Goal: Task Accomplishment & Management: Manage account settings

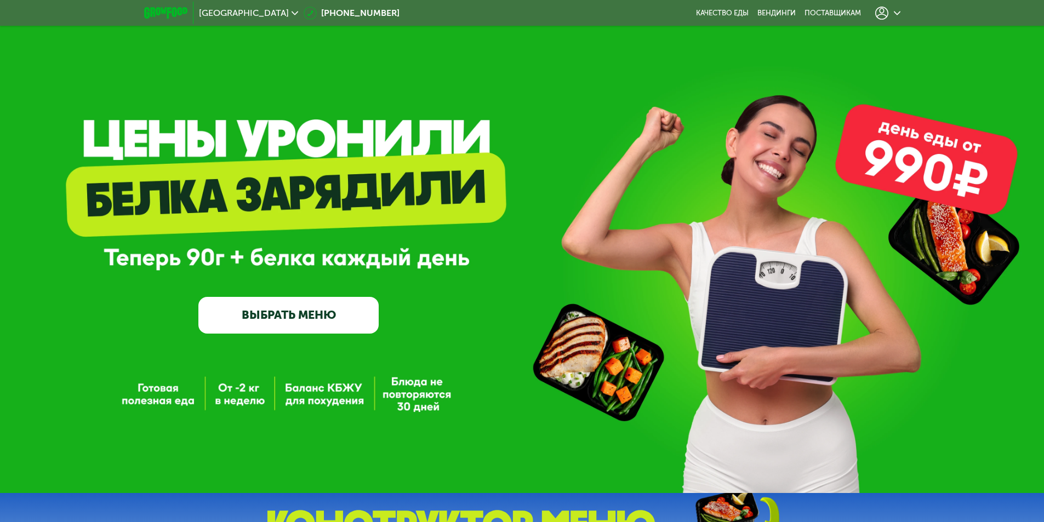
click at [887, 13] on use at bounding box center [881, 13] width 13 height 13
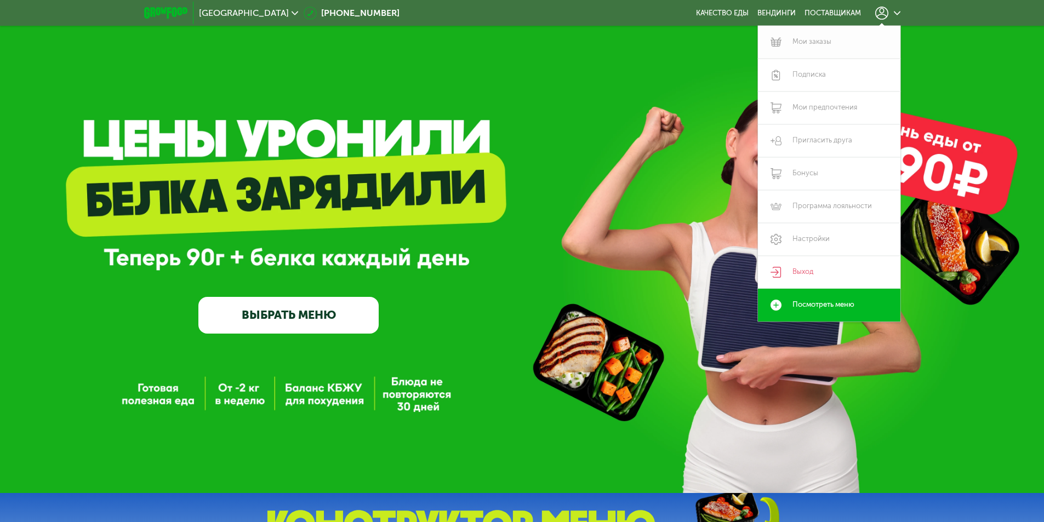
click at [812, 45] on link "Мои заказы" at bounding box center [829, 42] width 142 height 33
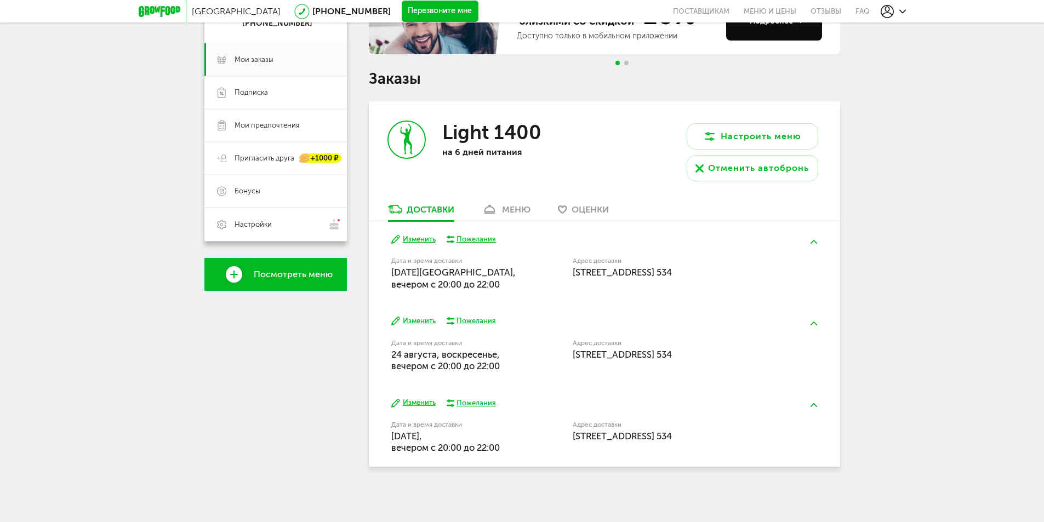
scroll to position [141, 0]
click at [510, 209] on div "меню" at bounding box center [516, 209] width 28 height 10
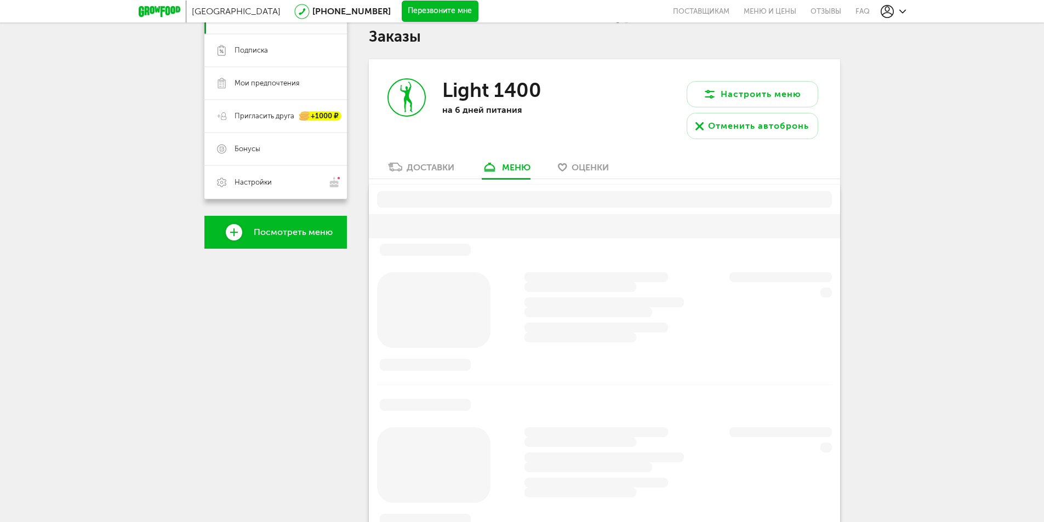
scroll to position [215, 0]
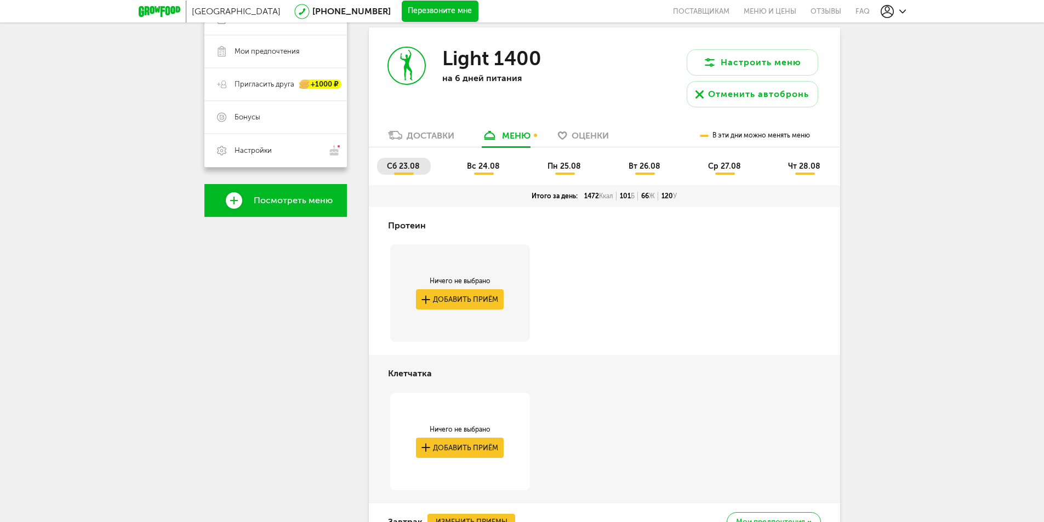
click at [568, 168] on span "пн 25.08" at bounding box center [563, 166] width 33 height 9
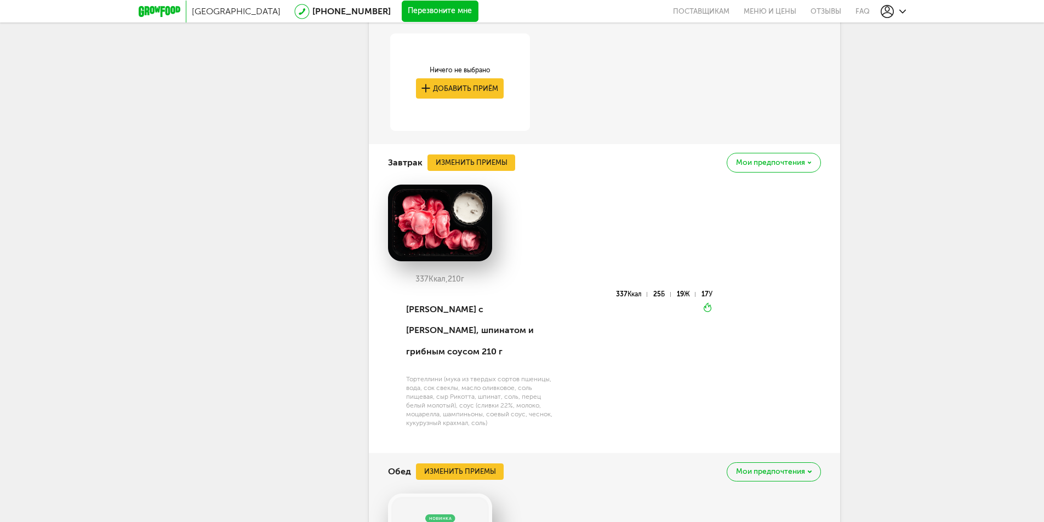
scroll to position [598, 0]
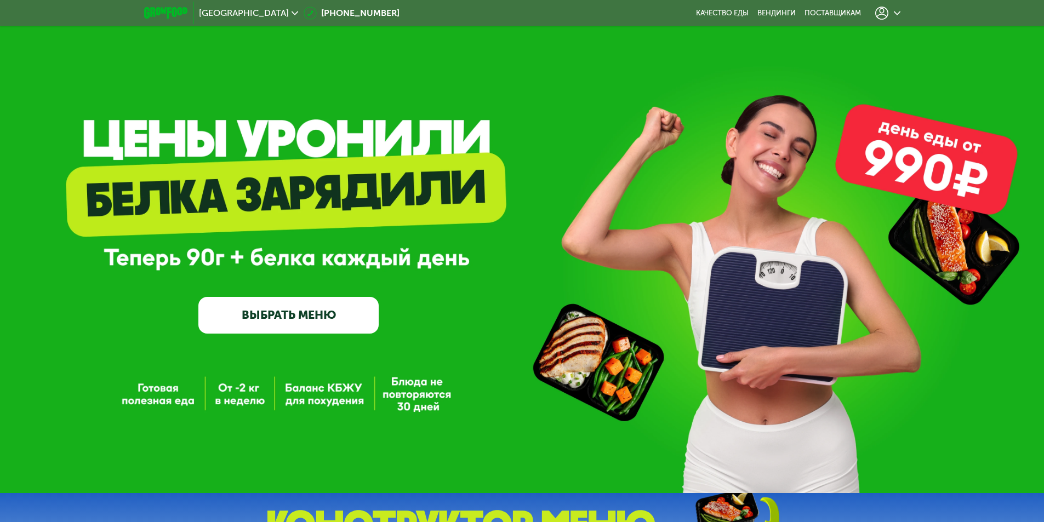
click at [896, 16] on div at bounding box center [887, 13] width 25 height 13
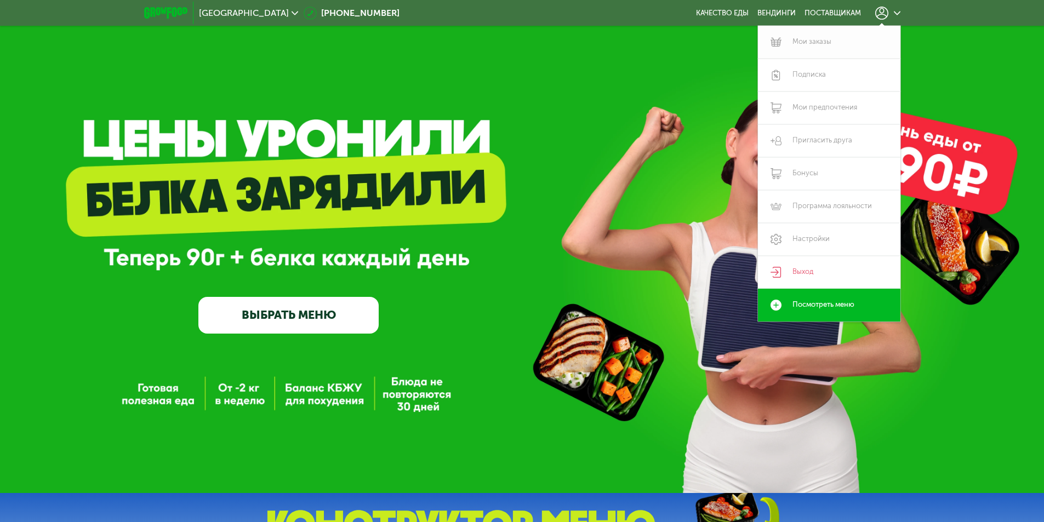
click at [800, 46] on link "Мои заказы" at bounding box center [829, 42] width 142 height 33
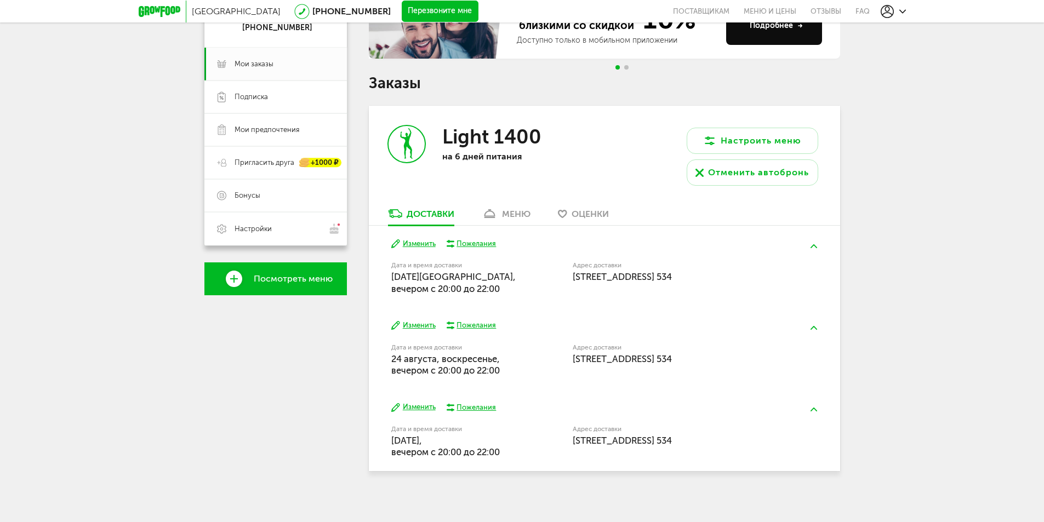
scroll to position [141, 0]
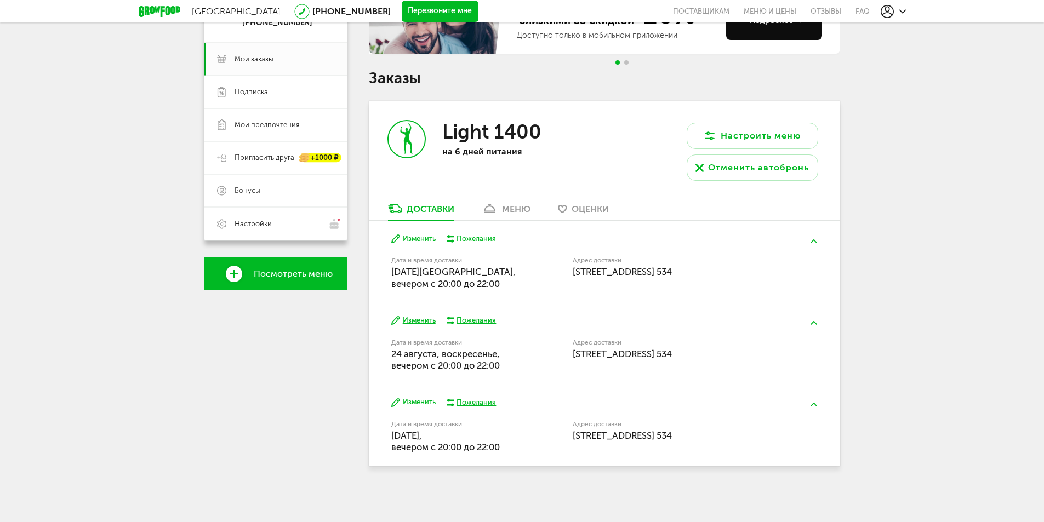
click at [510, 215] on link "меню" at bounding box center [506, 212] width 60 height 18
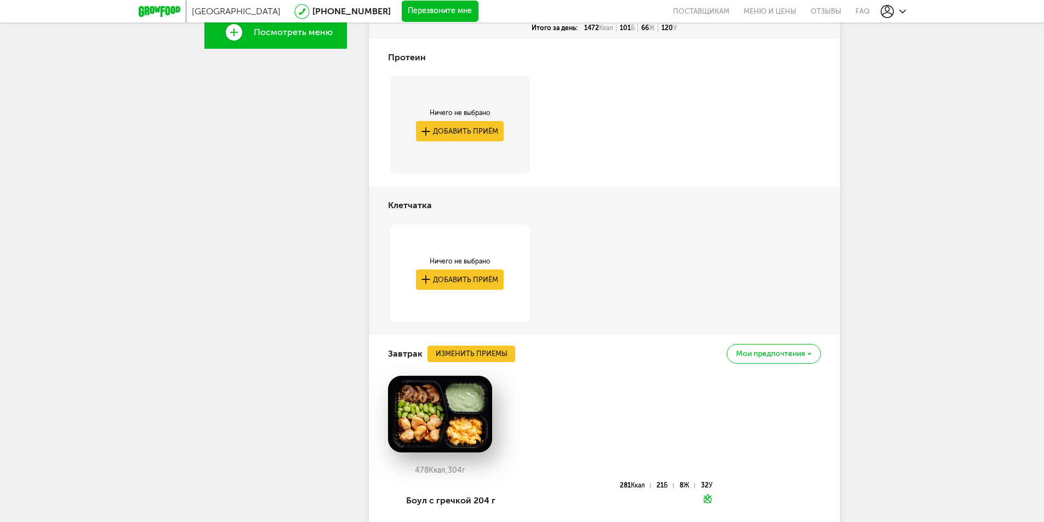
scroll to position [270, 0]
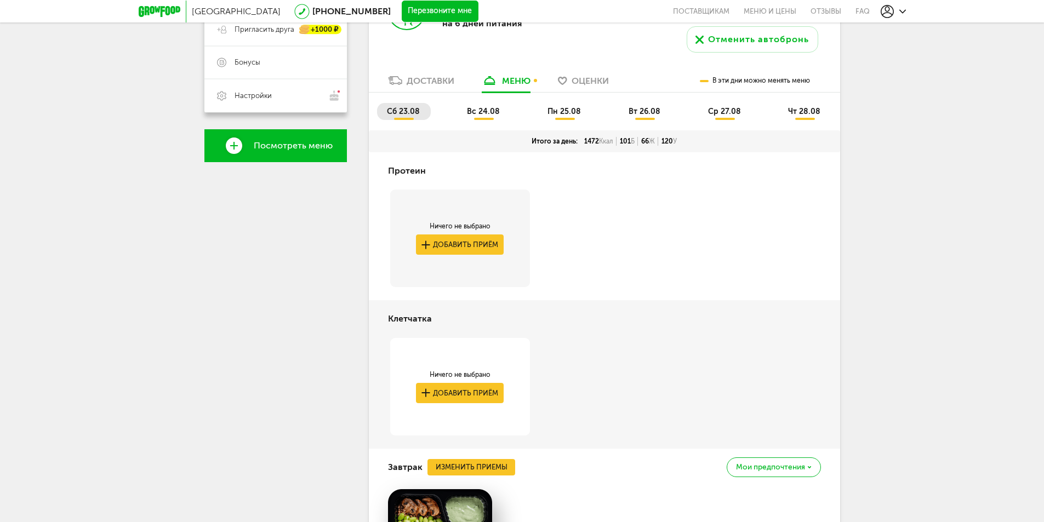
click at [485, 117] on li "вс 24.08" at bounding box center [484, 111] width 54 height 17
click at [558, 103] on li "пн 25.08" at bounding box center [564, 111] width 54 height 17
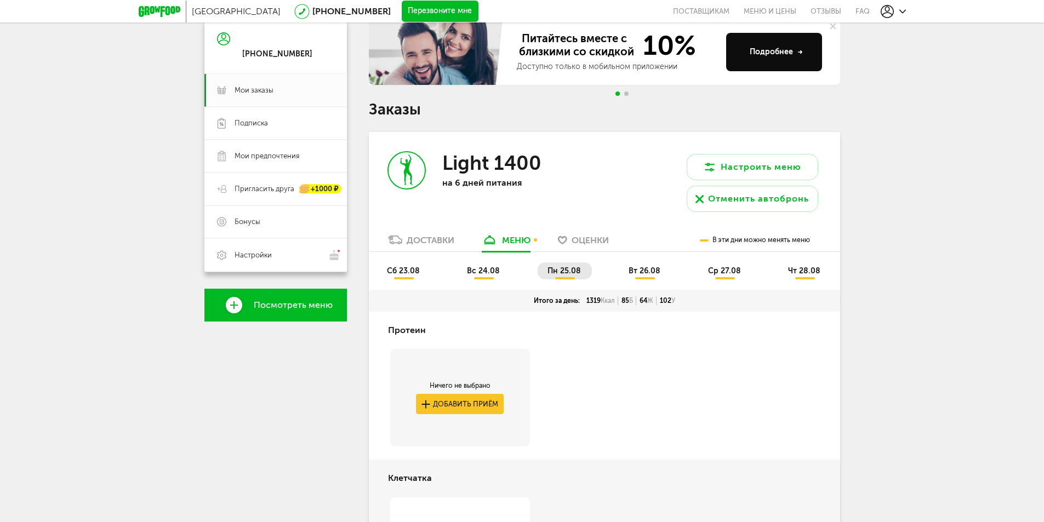
scroll to position [106, 0]
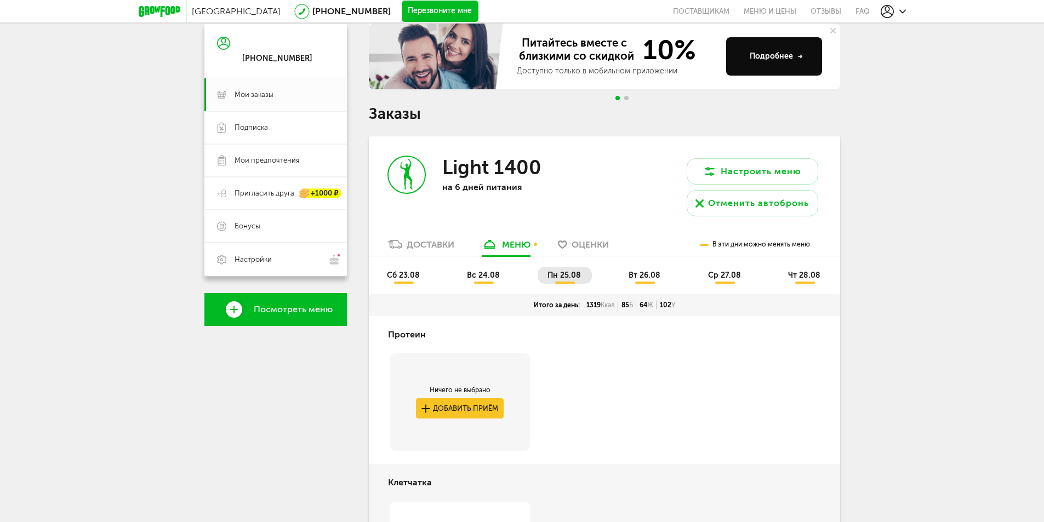
click at [657, 271] on span "вт 26.08" at bounding box center [644, 275] width 32 height 9
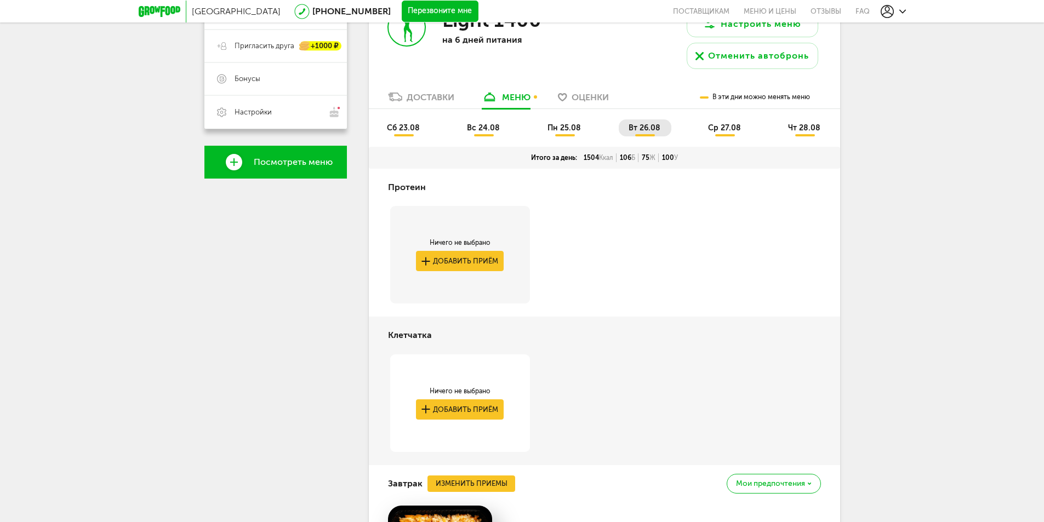
scroll to position [215, 0]
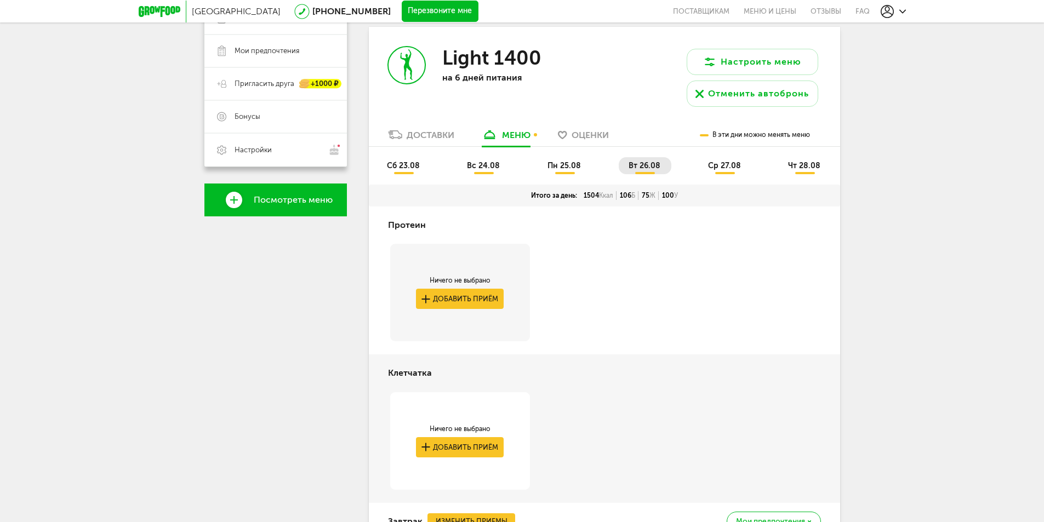
click at [716, 169] on span "ср 27.08" at bounding box center [724, 165] width 33 height 9
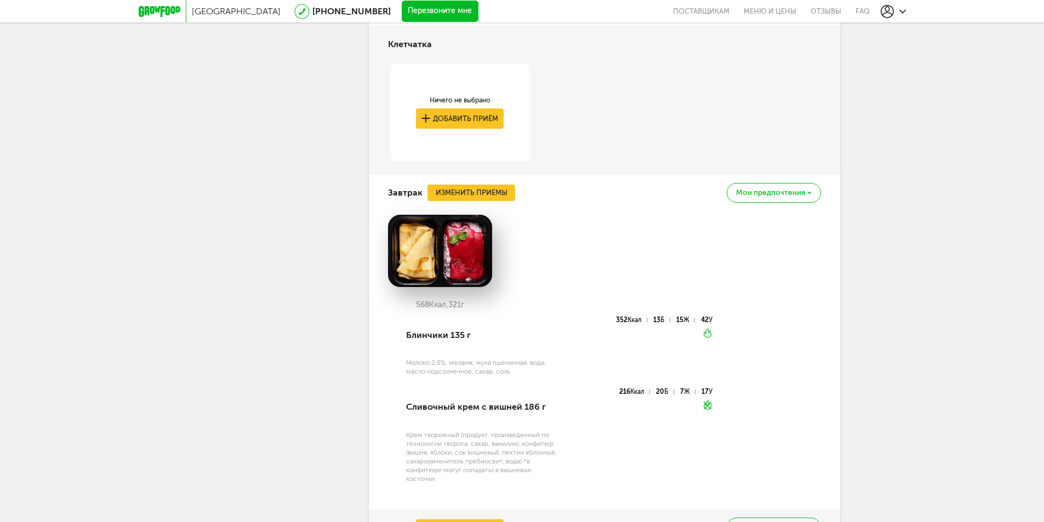
scroll to position [325, 0]
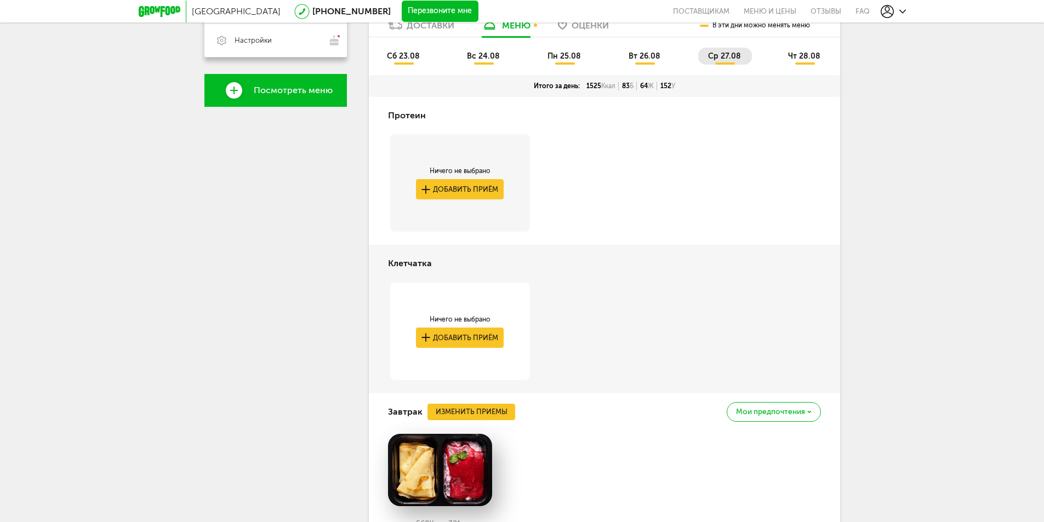
click at [803, 50] on li "чт 28.08" at bounding box center [804, 56] width 53 height 17
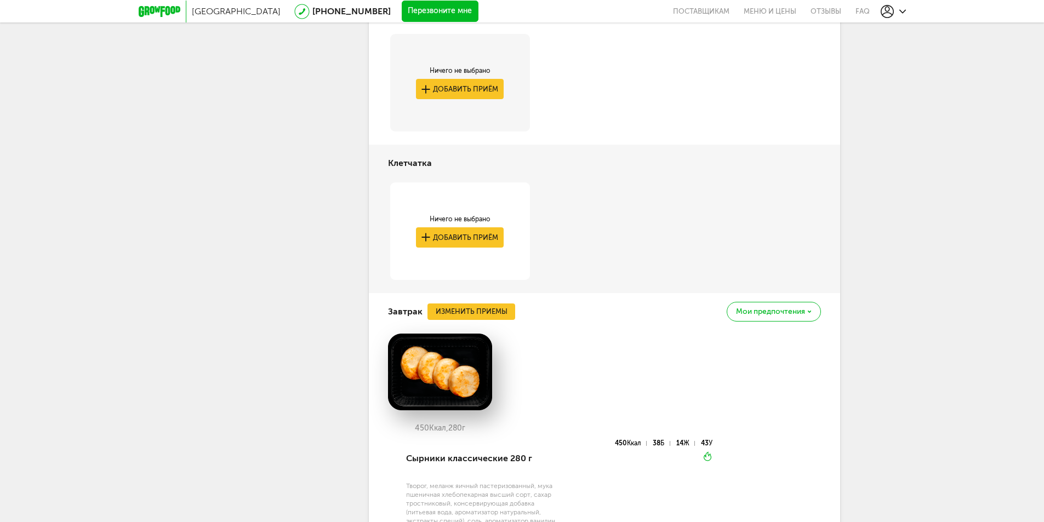
scroll to position [215, 0]
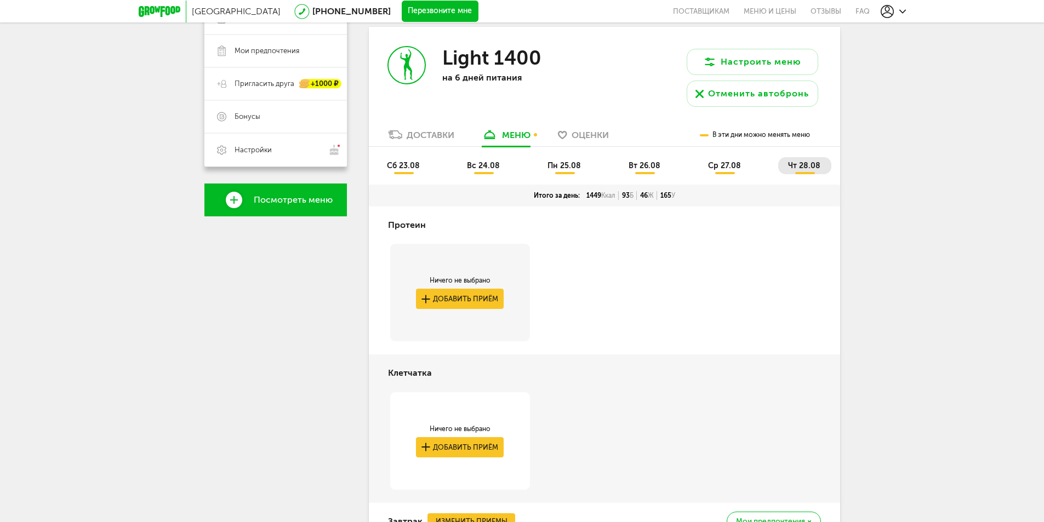
click at [550, 166] on span "пн 25.08" at bounding box center [563, 165] width 33 height 9
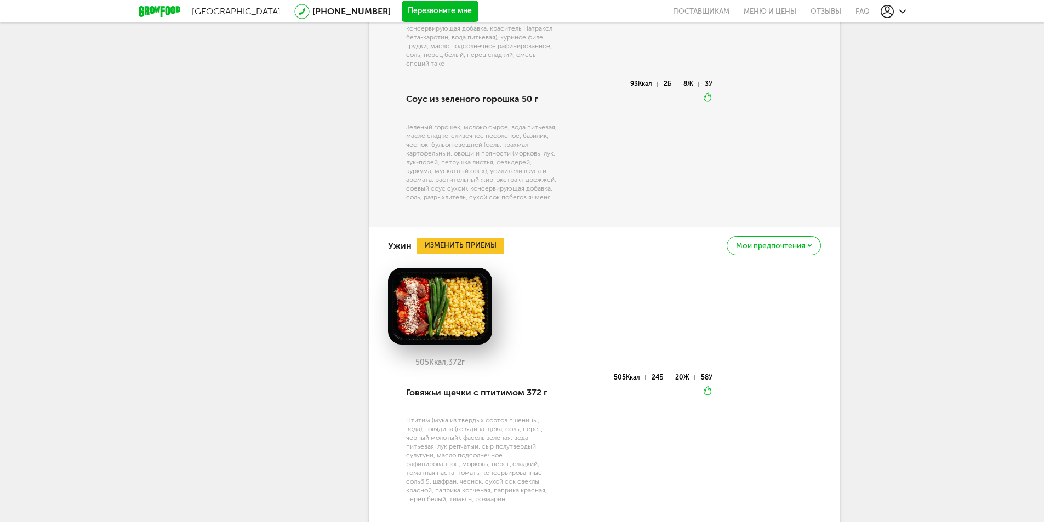
scroll to position [1256, 0]
